Goal: Transaction & Acquisition: Download file/media

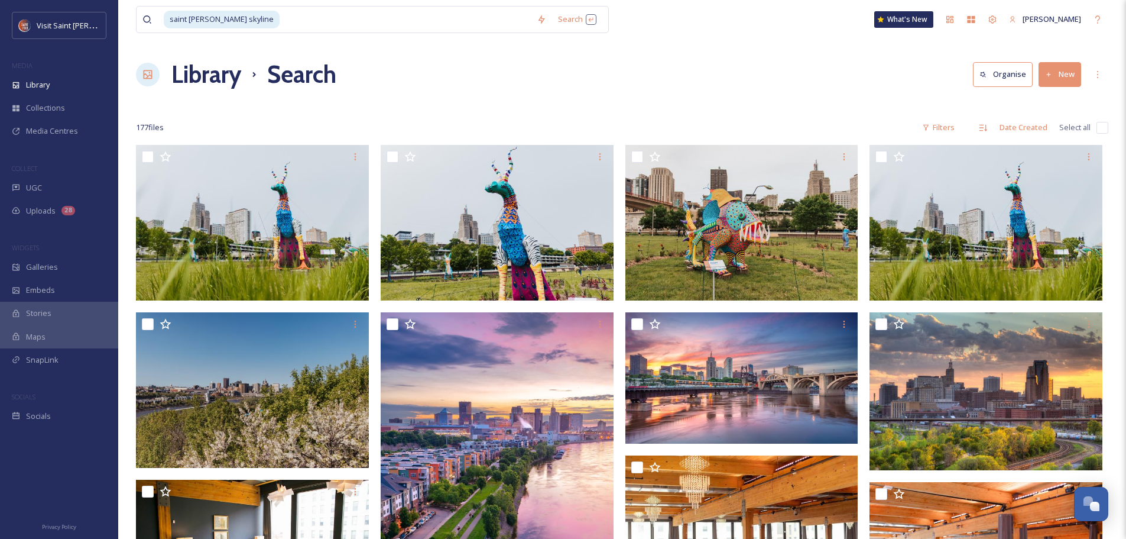
scroll to position [887, 0]
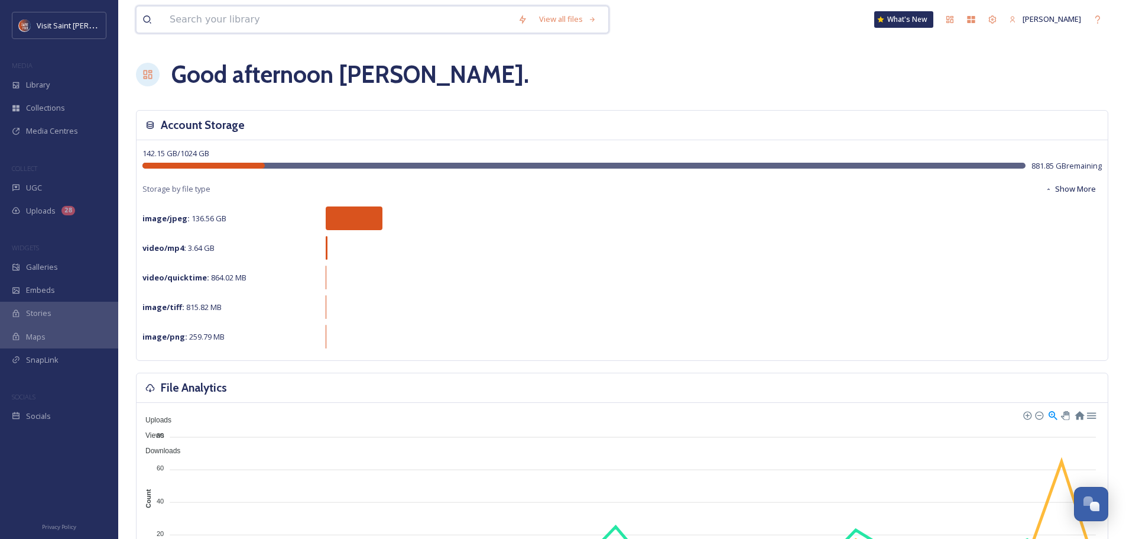
click at [267, 24] on input at bounding box center [338, 20] width 348 height 26
type input "vsp"
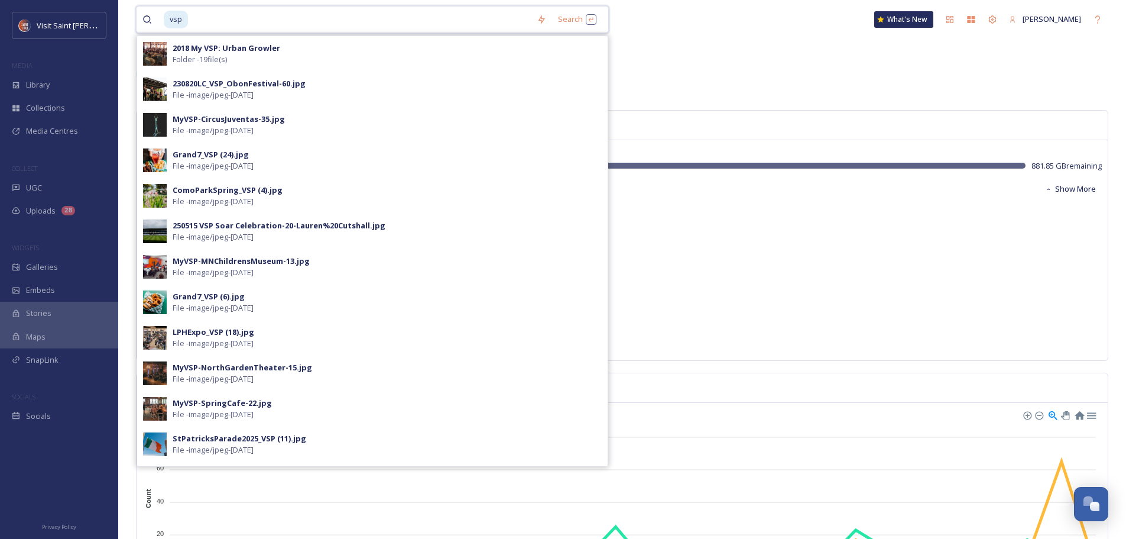
click at [216, 18] on input at bounding box center [360, 20] width 342 height 26
drag, startPoint x: 216, startPoint y: 18, endPoint x: 126, endPoint y: 5, distance: 90.7
type input "v"
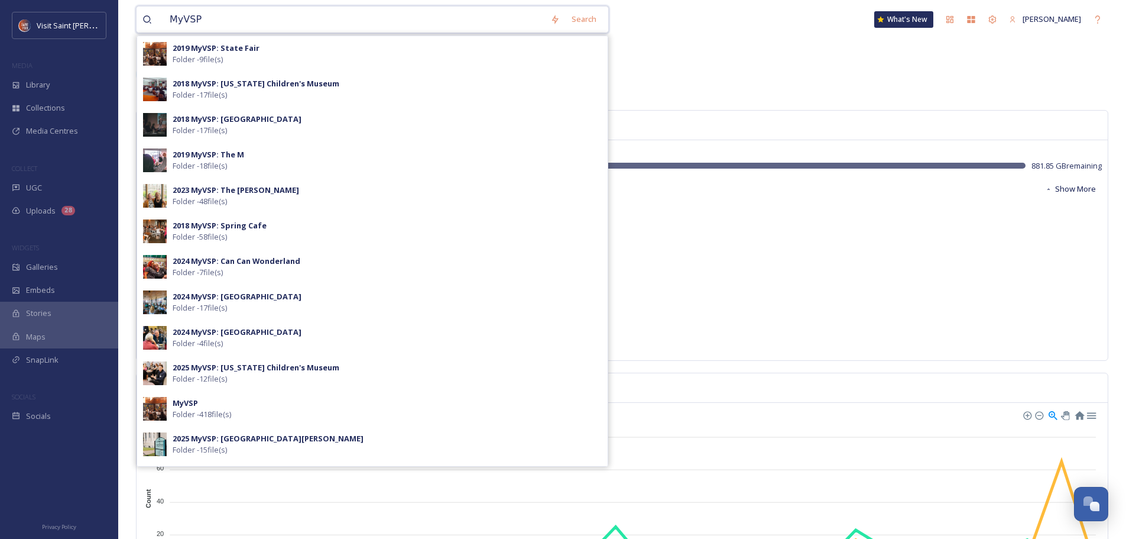
type input "MyVSP"
click at [249, 370] on strong "2025 MyVSP: Minnesota Children's Museum" at bounding box center [256, 367] width 167 height 11
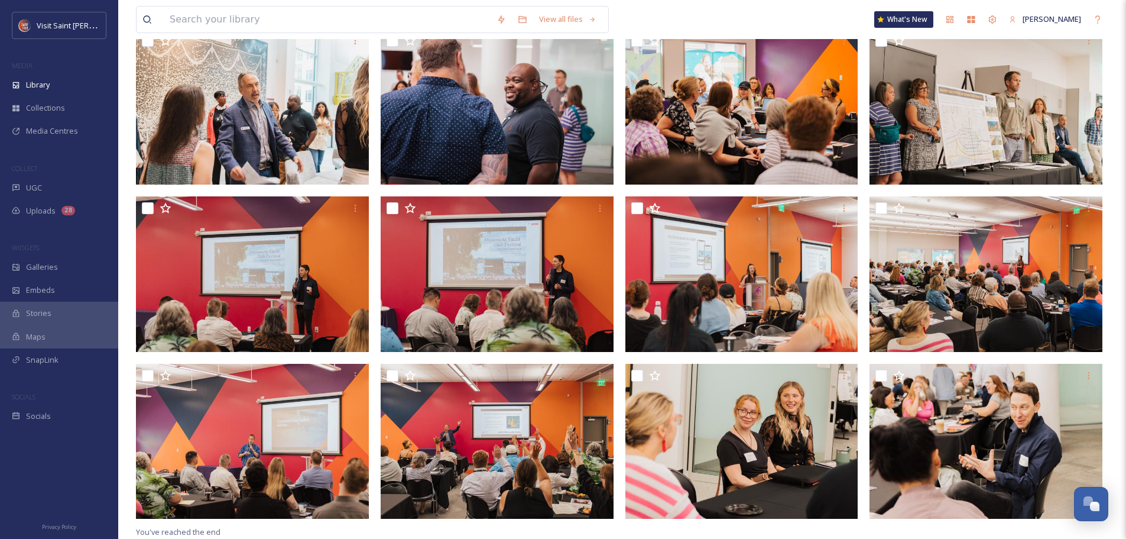
scroll to position [161, 0]
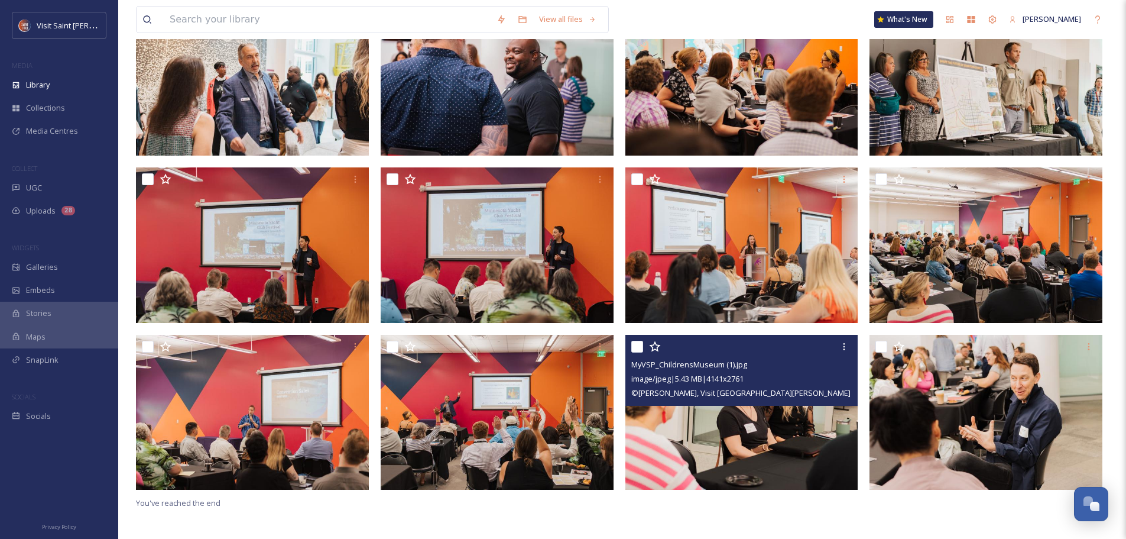
click at [850, 351] on div at bounding box center [844, 346] width 21 height 21
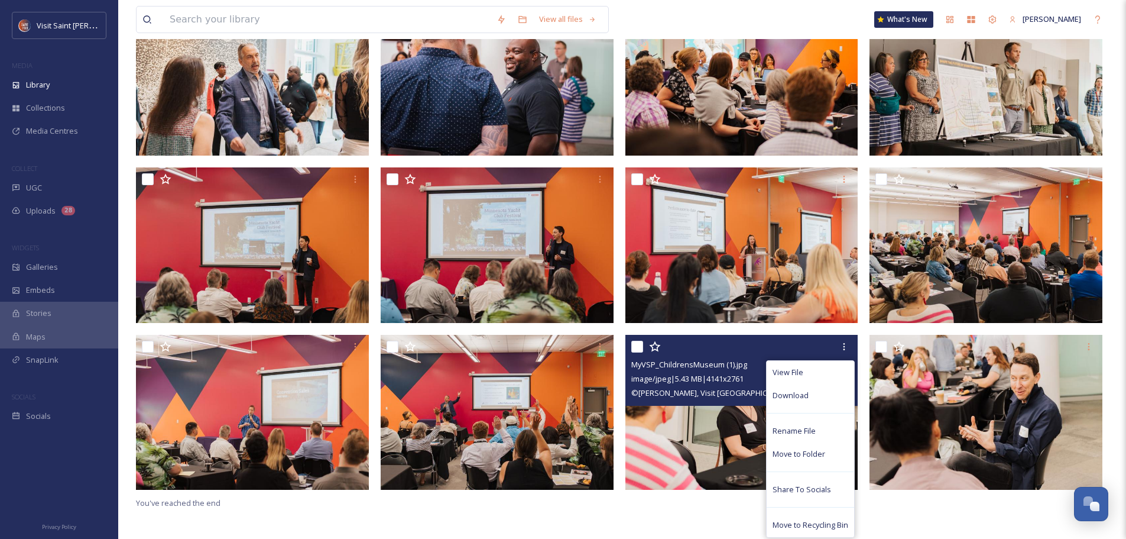
click at [812, 394] on div "Download" at bounding box center [811, 395] width 88 height 23
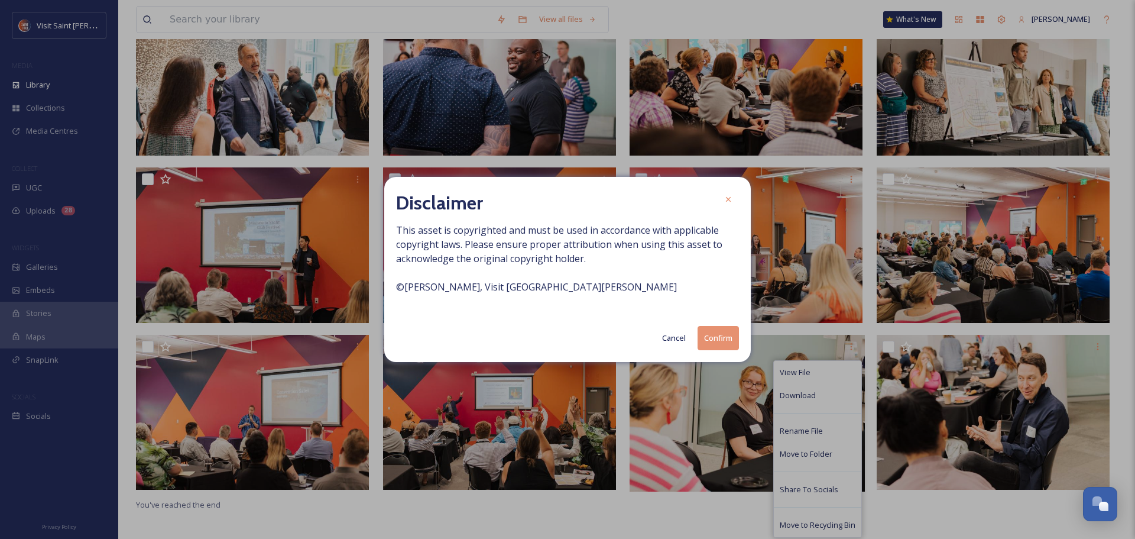
click at [714, 343] on button "Confirm" at bounding box center [718, 338] width 41 height 24
